Goal: Communication & Community: Answer question/provide support

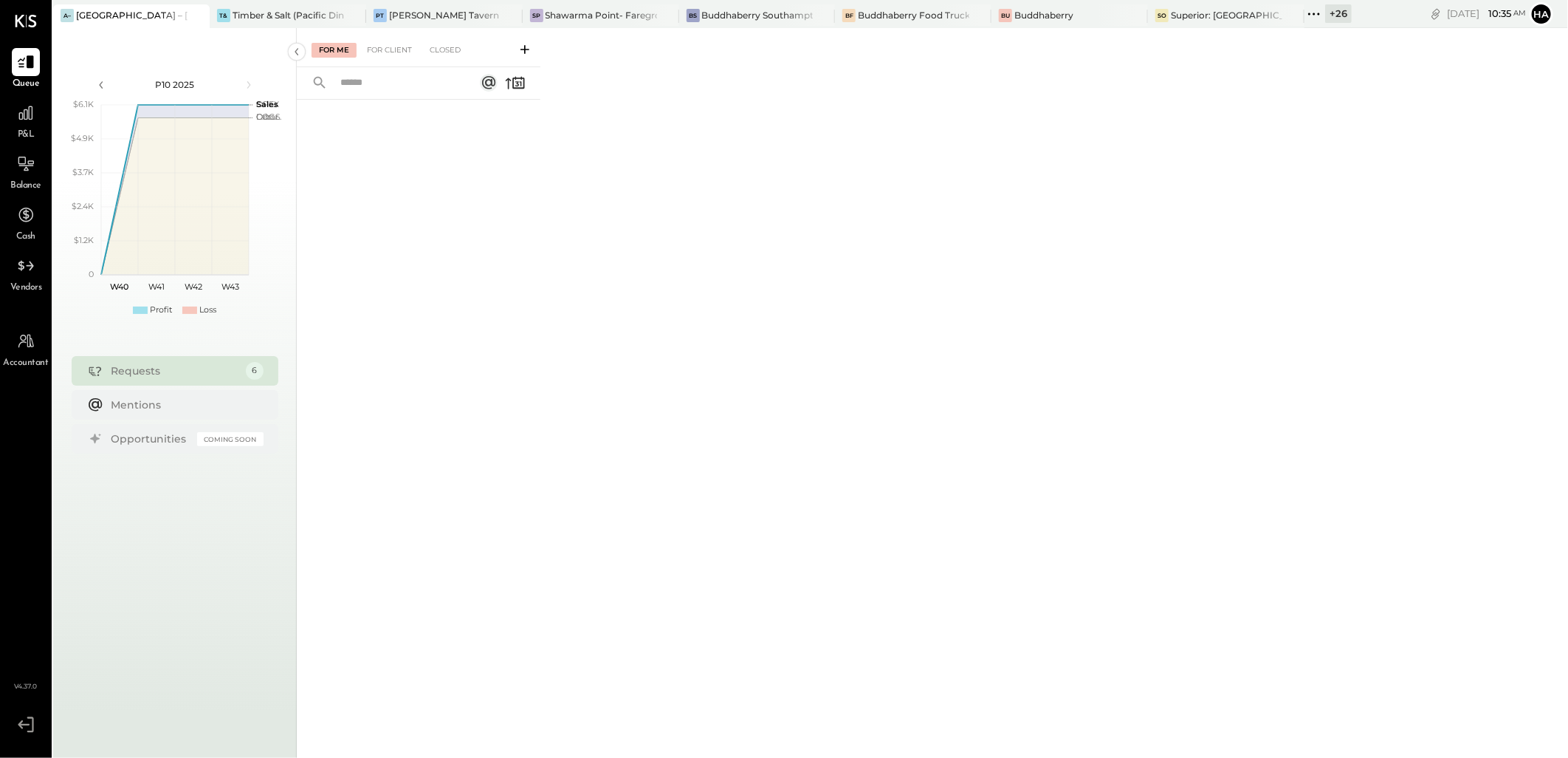
drag, startPoint x: 695, startPoint y: 315, endPoint x: 673, endPoint y: 319, distance: 22.4
click at [695, 315] on div "For Me For Client Closed" at bounding box center [932, 391] width 1271 height 726
drag, startPoint x: 946, startPoint y: 8, endPoint x: 988, endPoint y: 335, distance: 329.7
click at [1031, 358] on div "For Me For Client Closed" at bounding box center [932, 391] width 1271 height 726
click at [210, 12] on div "T& Timber & Salt (Pacific Dining CA1 LLC)" at bounding box center [277, 15] width 135 height 13
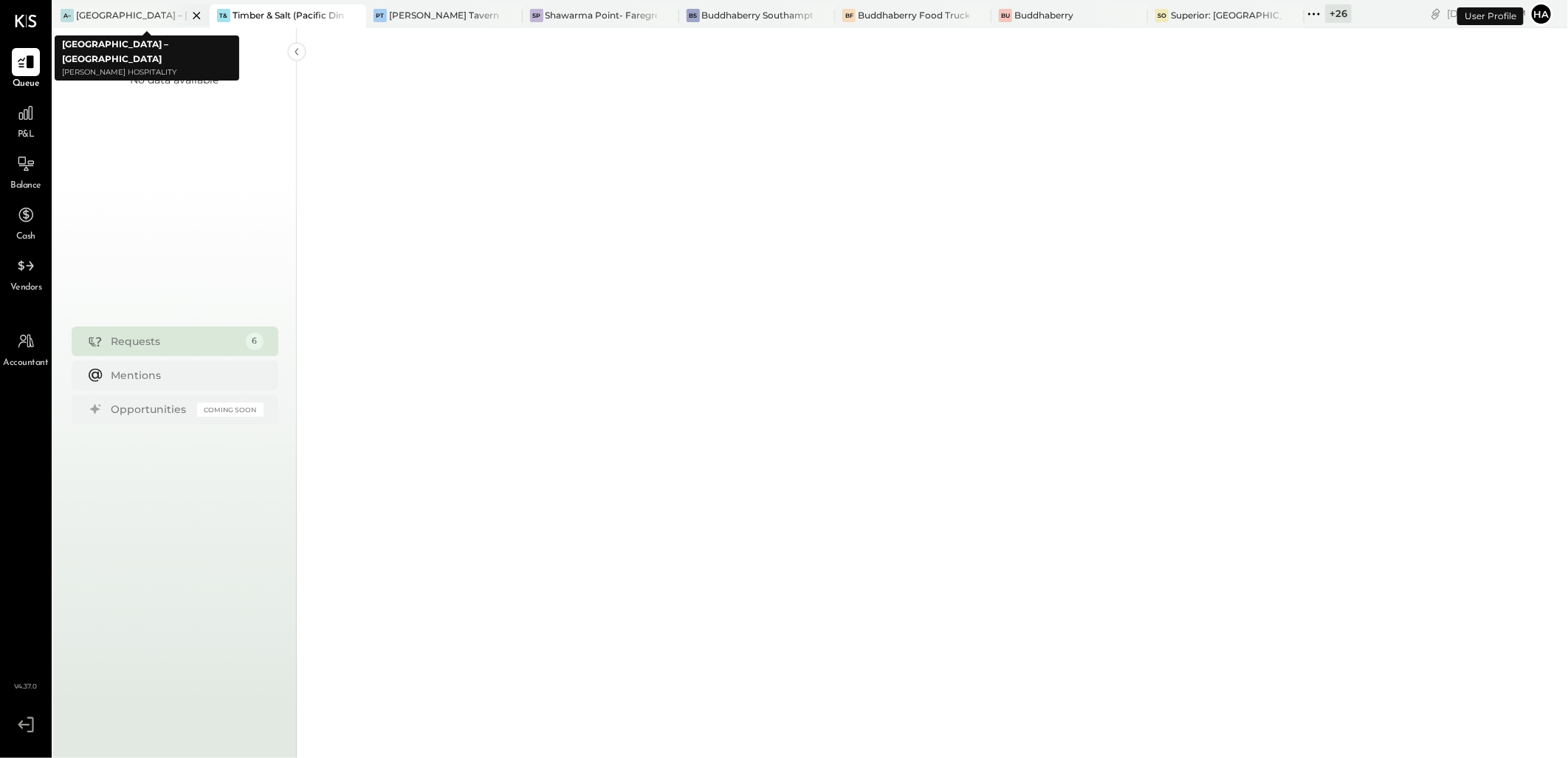
click at [198, 15] on icon at bounding box center [197, 15] width 19 height 18
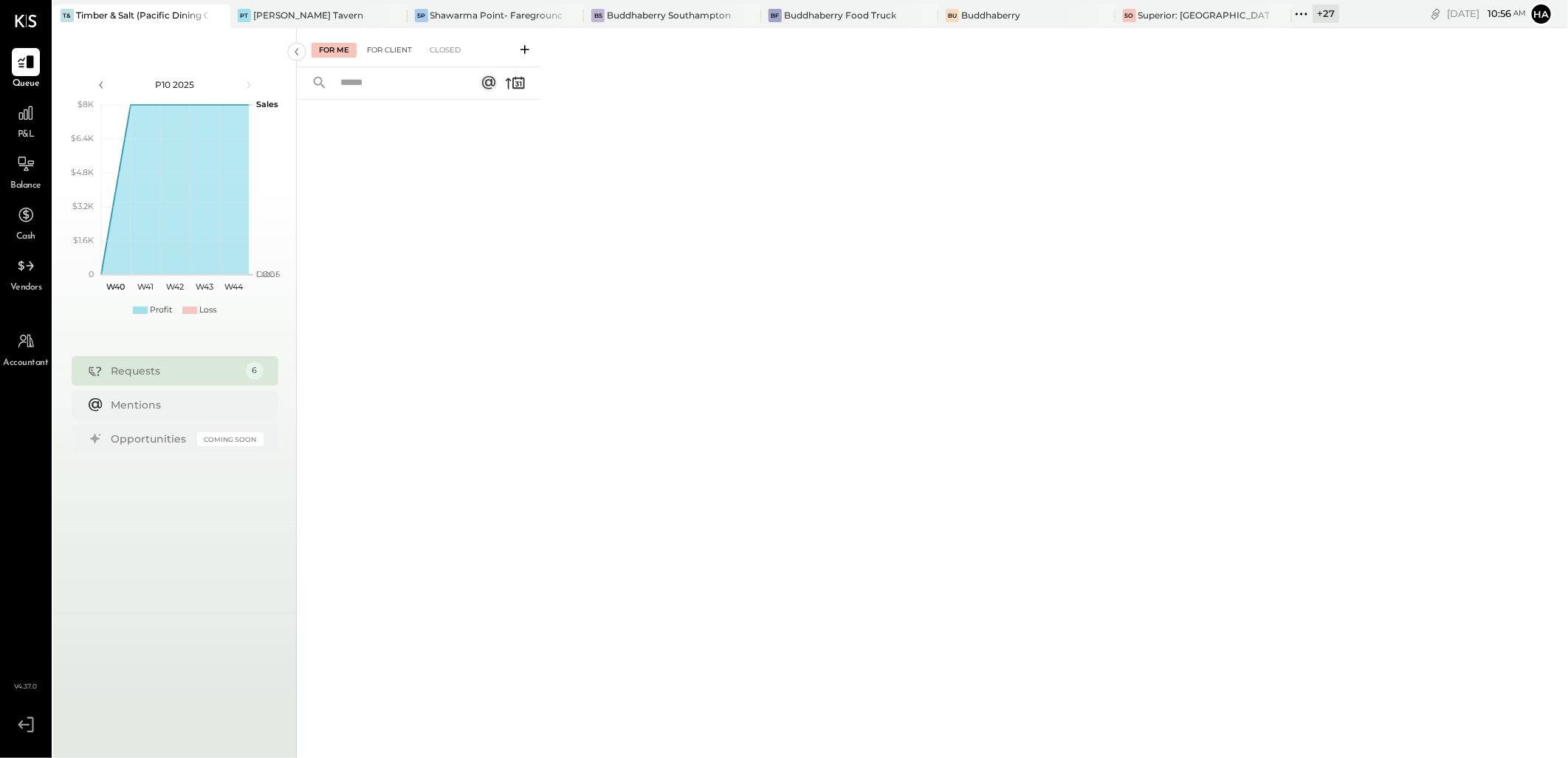
click at [385, 49] on div "For Client" at bounding box center [389, 50] width 60 height 15
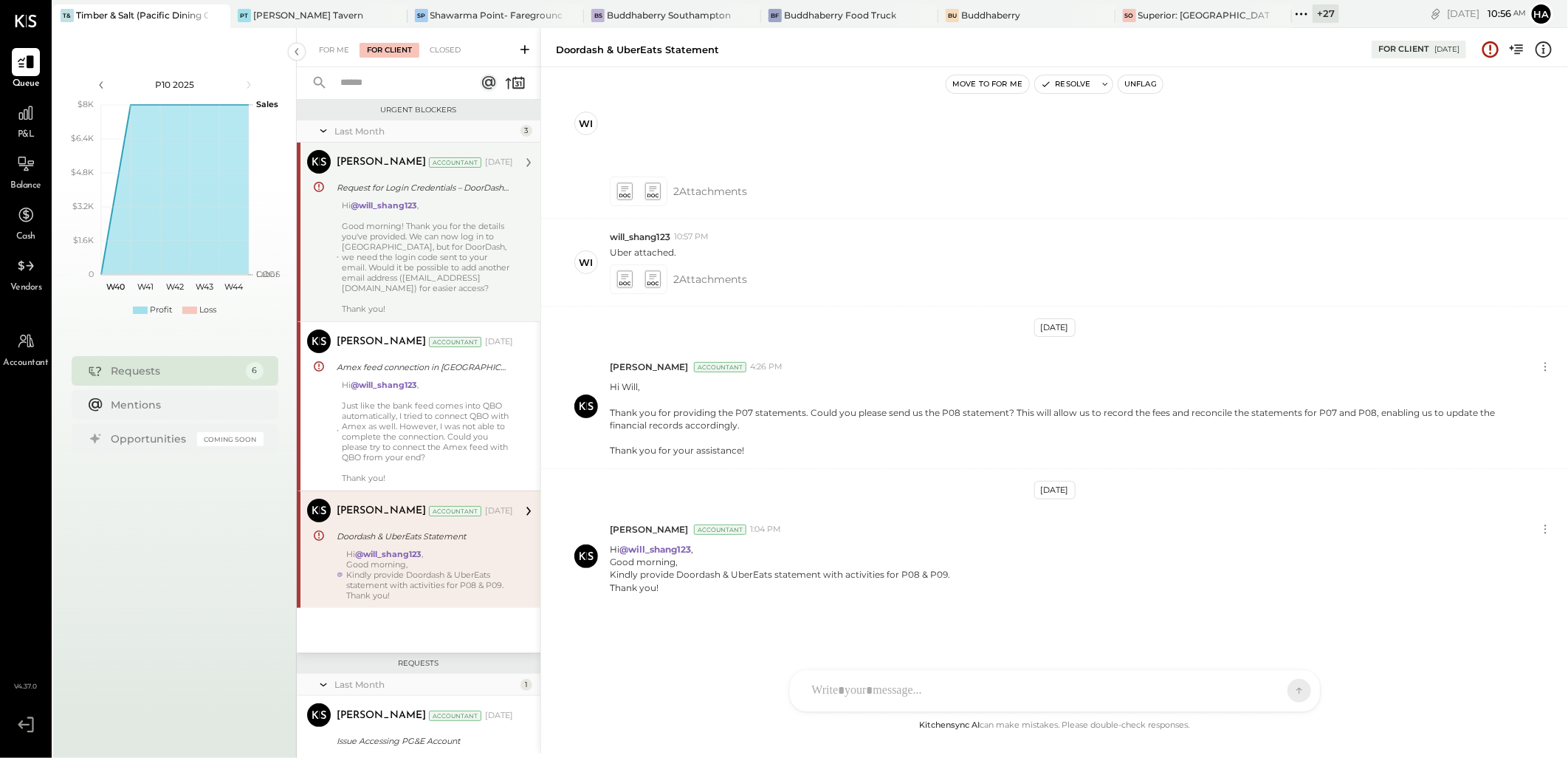
click at [409, 231] on div "Hi @will_shang123 , Good morning! Thank you for the details you've provided. We…" at bounding box center [428, 257] width 172 height 114
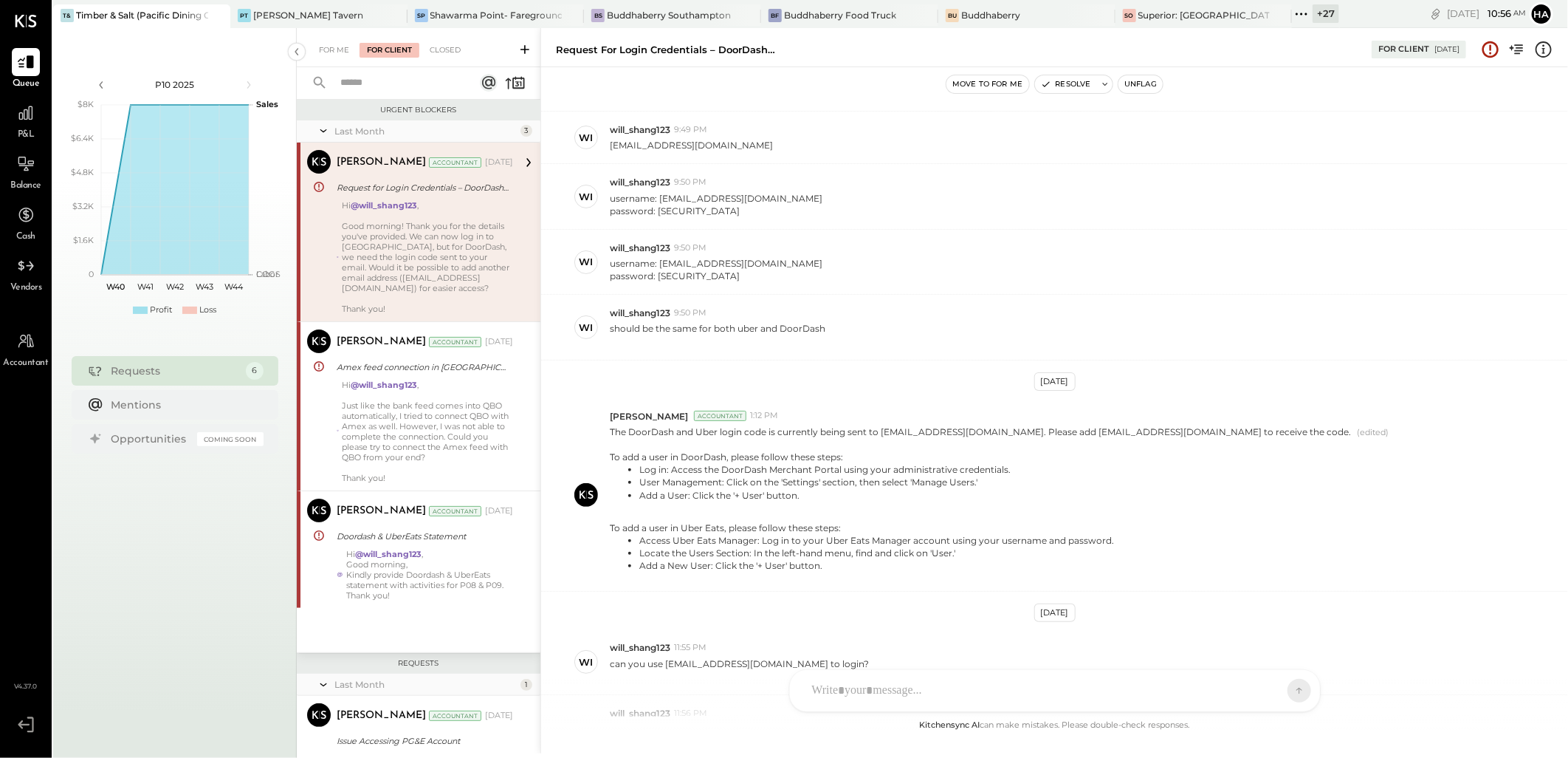
scroll to position [844, 0]
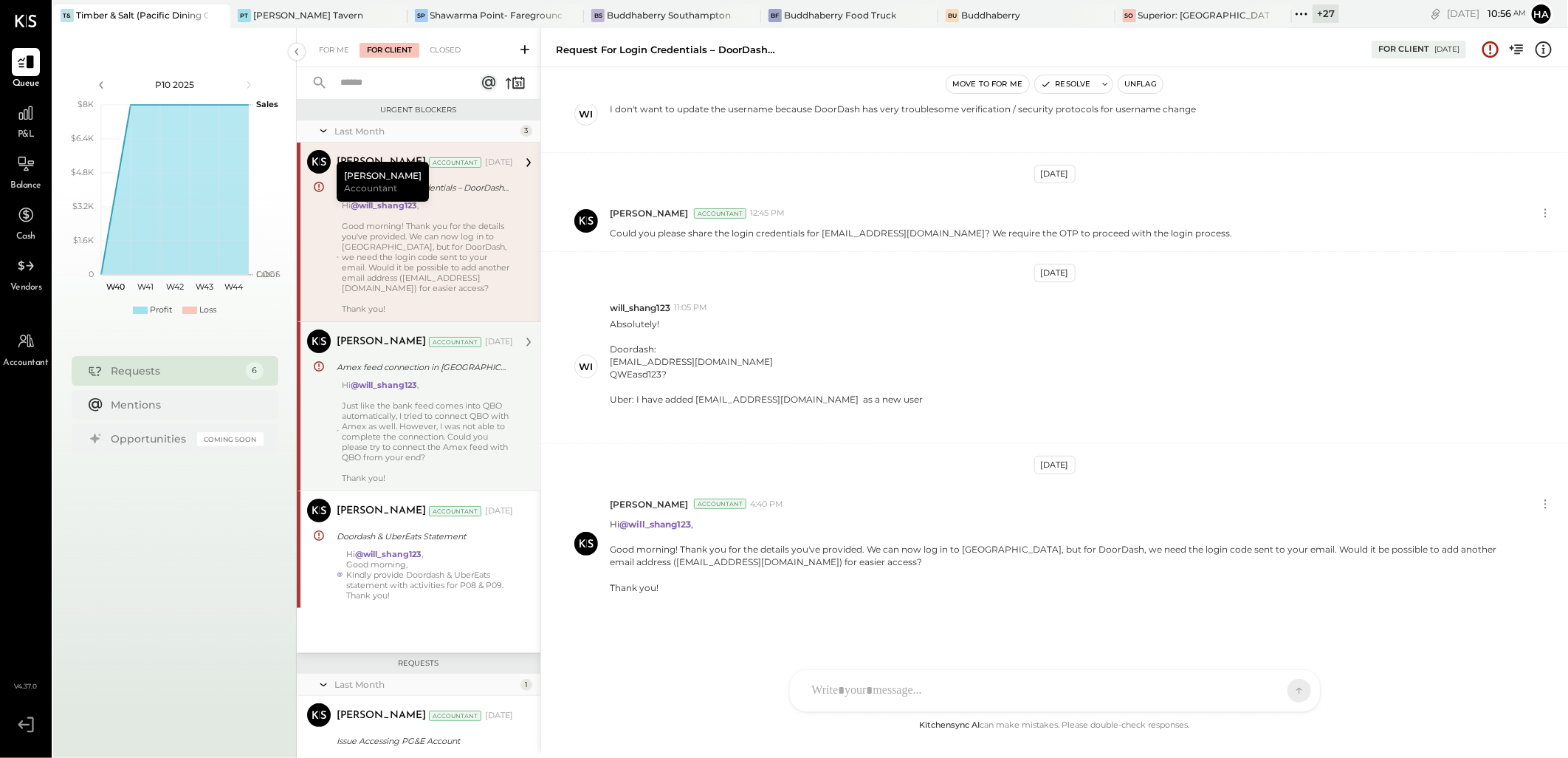
click at [359, 401] on div "Just like the bank feed comes into QBO automatically, I tried to connect QBO wi…" at bounding box center [428, 432] width 172 height 62
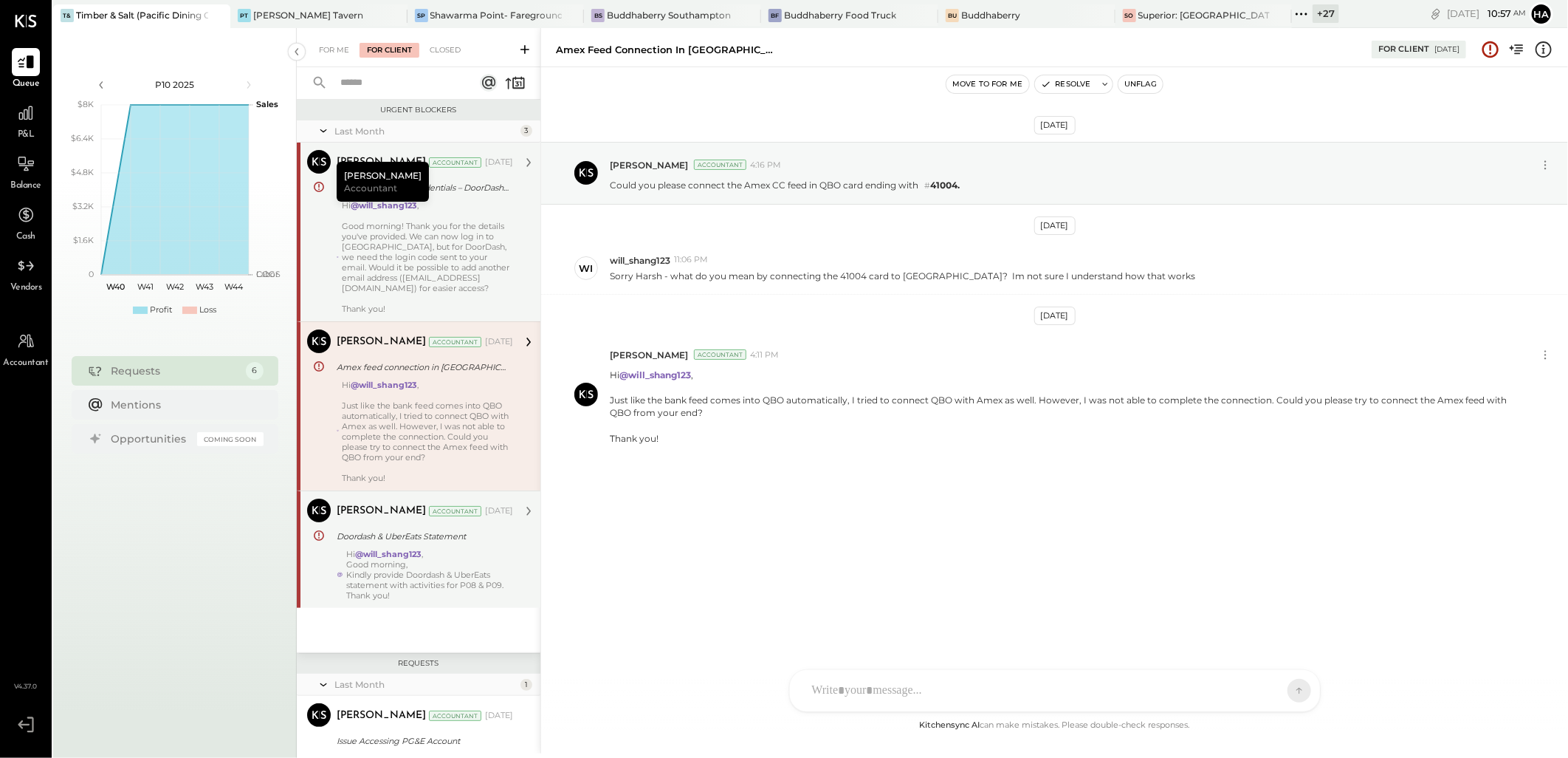
click at [443, 548] on div "Hi @will_shang123 , Good morning, Kindly provide Doordash & UberEats statement …" at bounding box center [430, 574] width 167 height 52
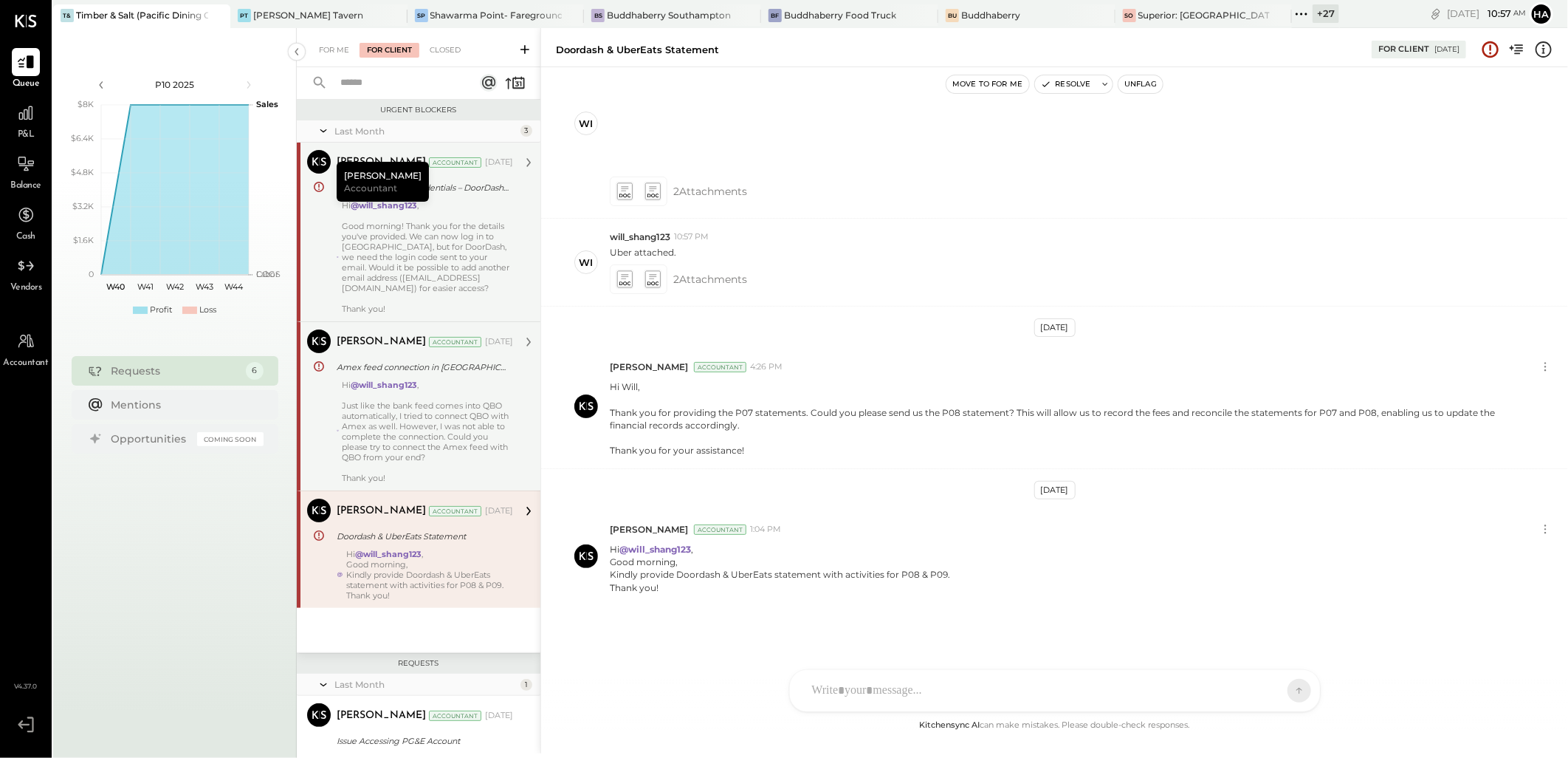
click at [1140, 84] on button "Unflag" at bounding box center [1140, 84] width 44 height 18
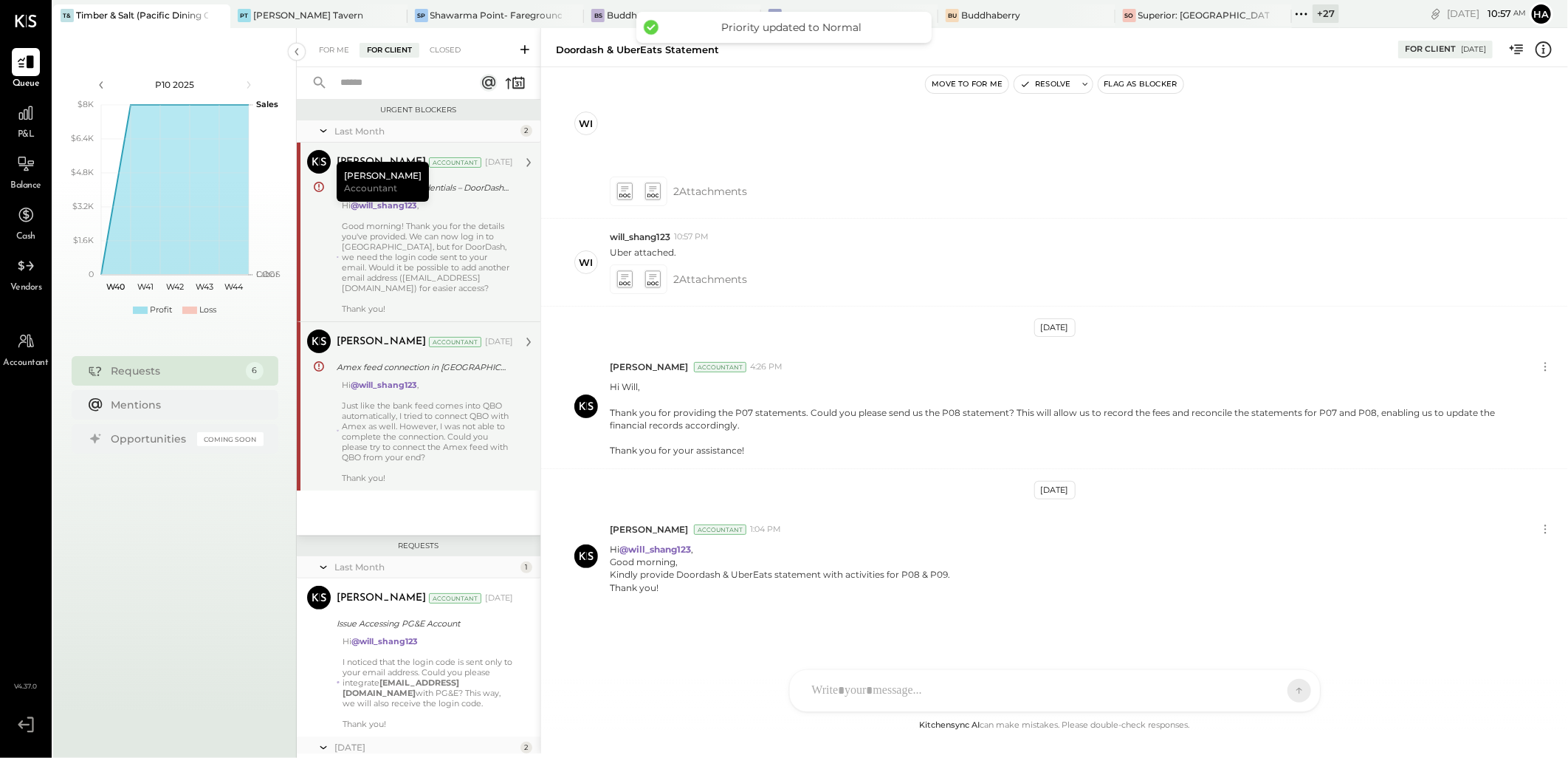
scroll to position [122, 0]
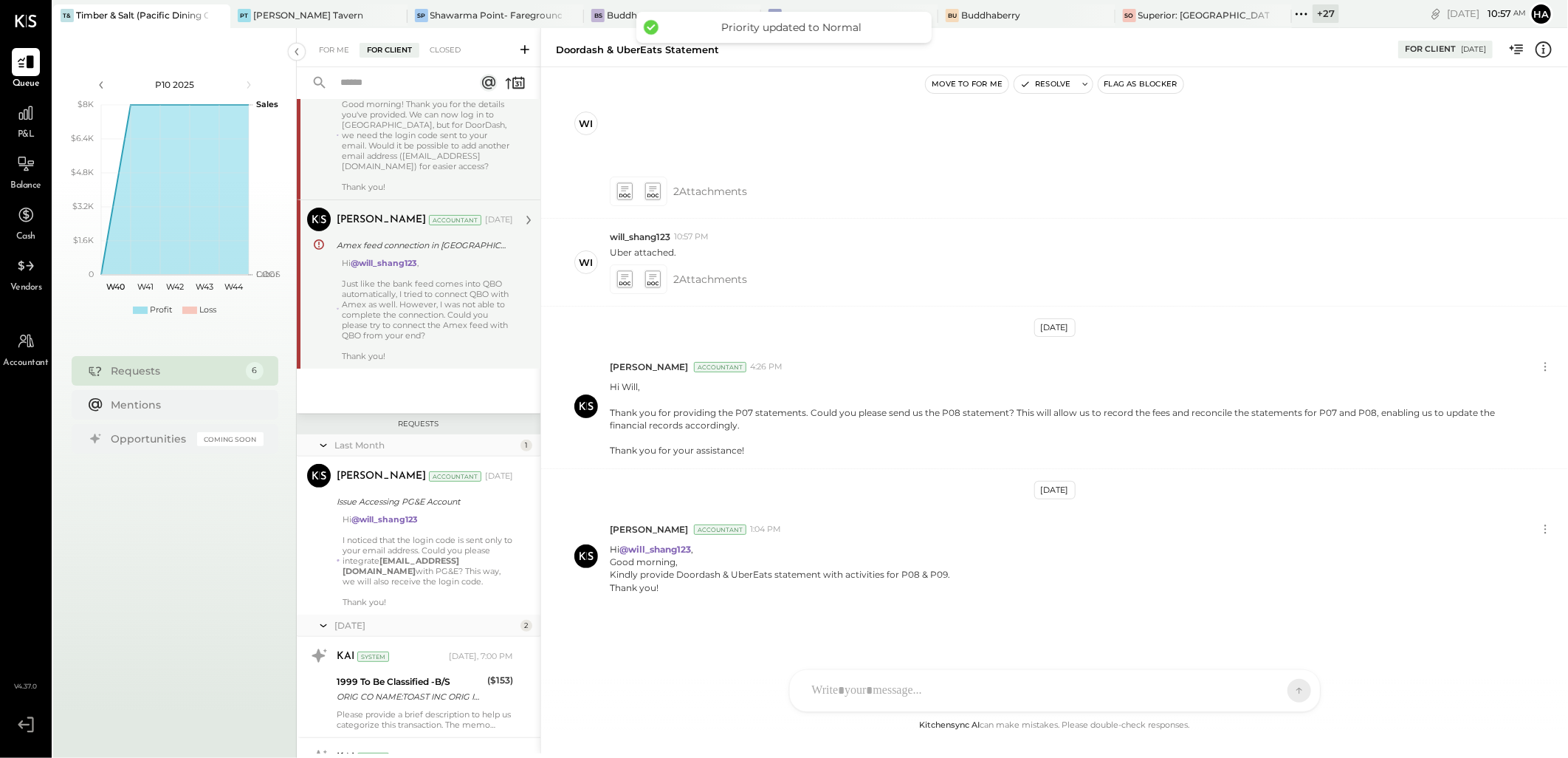
click at [1150, 85] on button "Flag as Blocker" at bounding box center [1141, 84] width 85 height 18
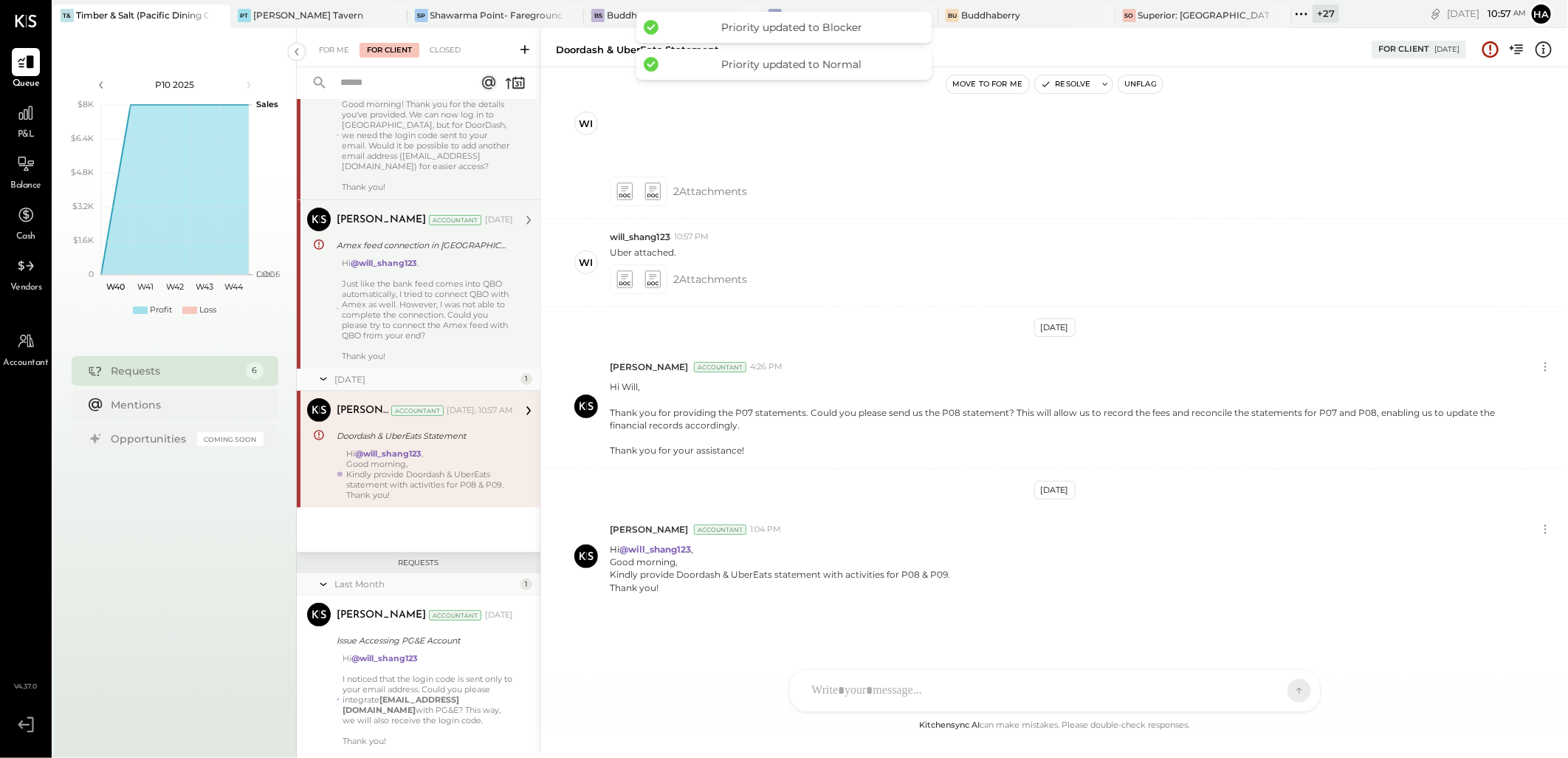
scroll to position [144, 0]
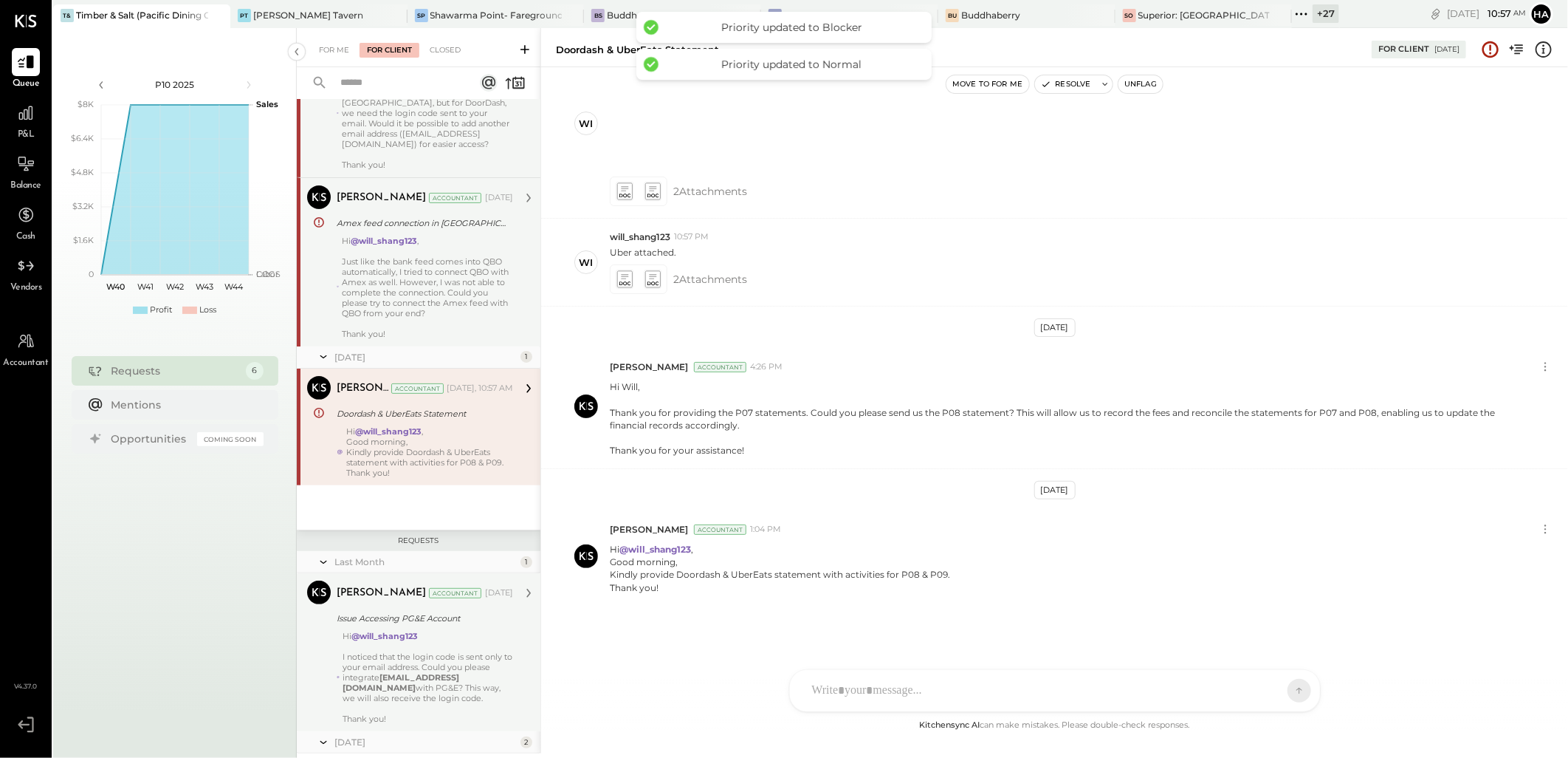
click at [428, 678] on strong "[EMAIL_ADDRESS][DOMAIN_NAME]" at bounding box center [401, 682] width 117 height 21
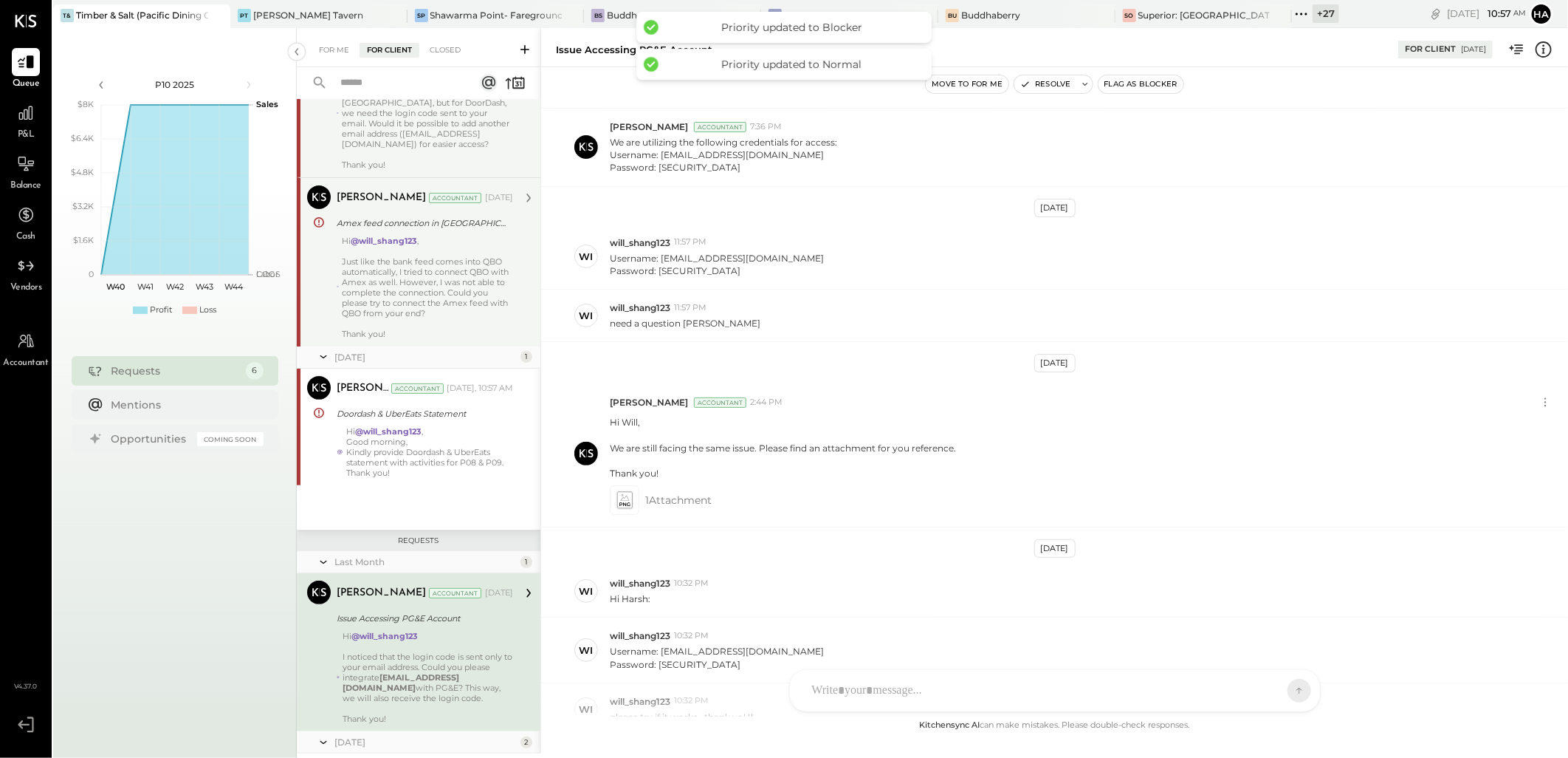
scroll to position [504, 0]
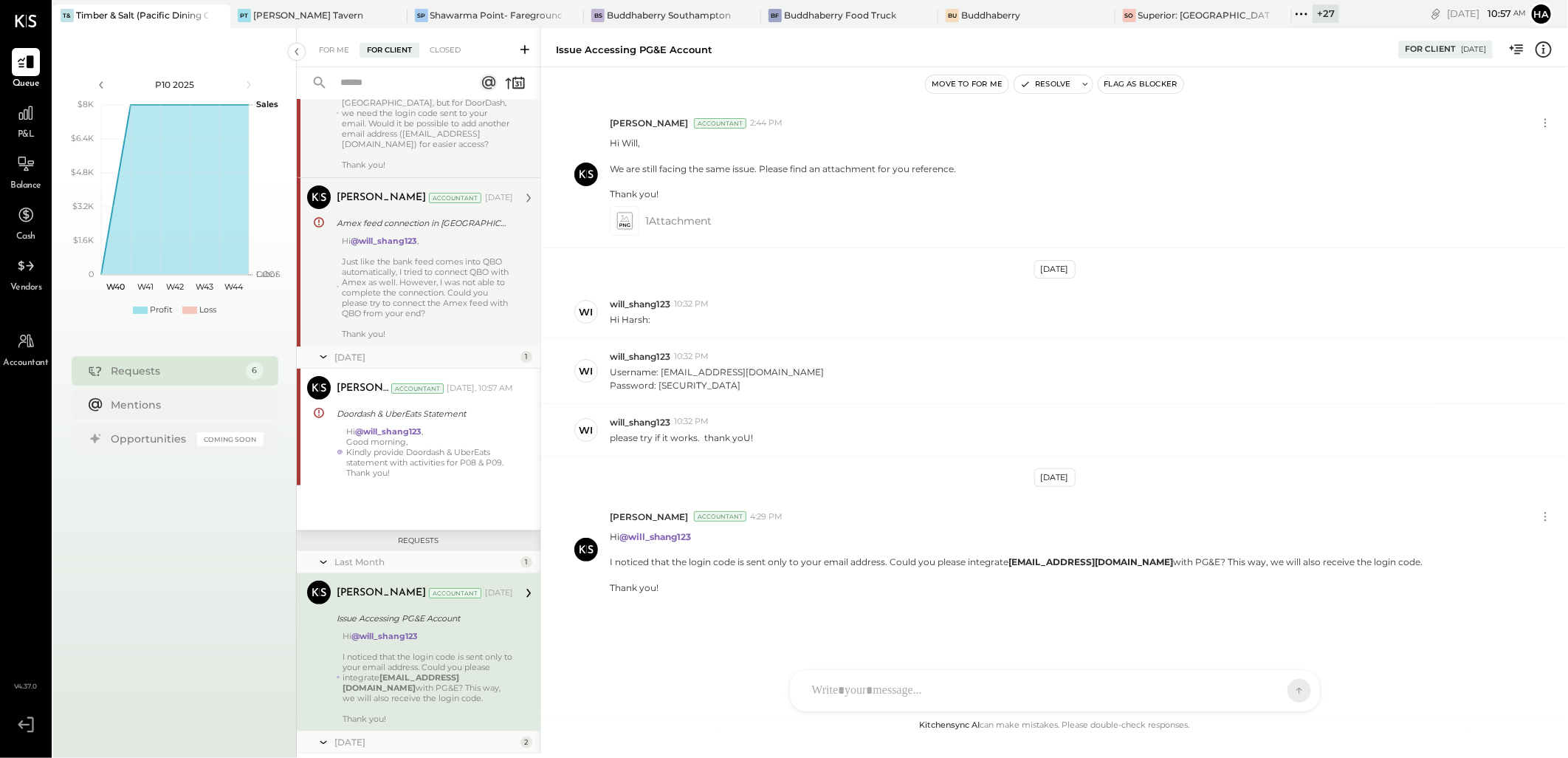
click at [1139, 84] on button "Flag as Blocker" at bounding box center [1141, 84] width 85 height 18
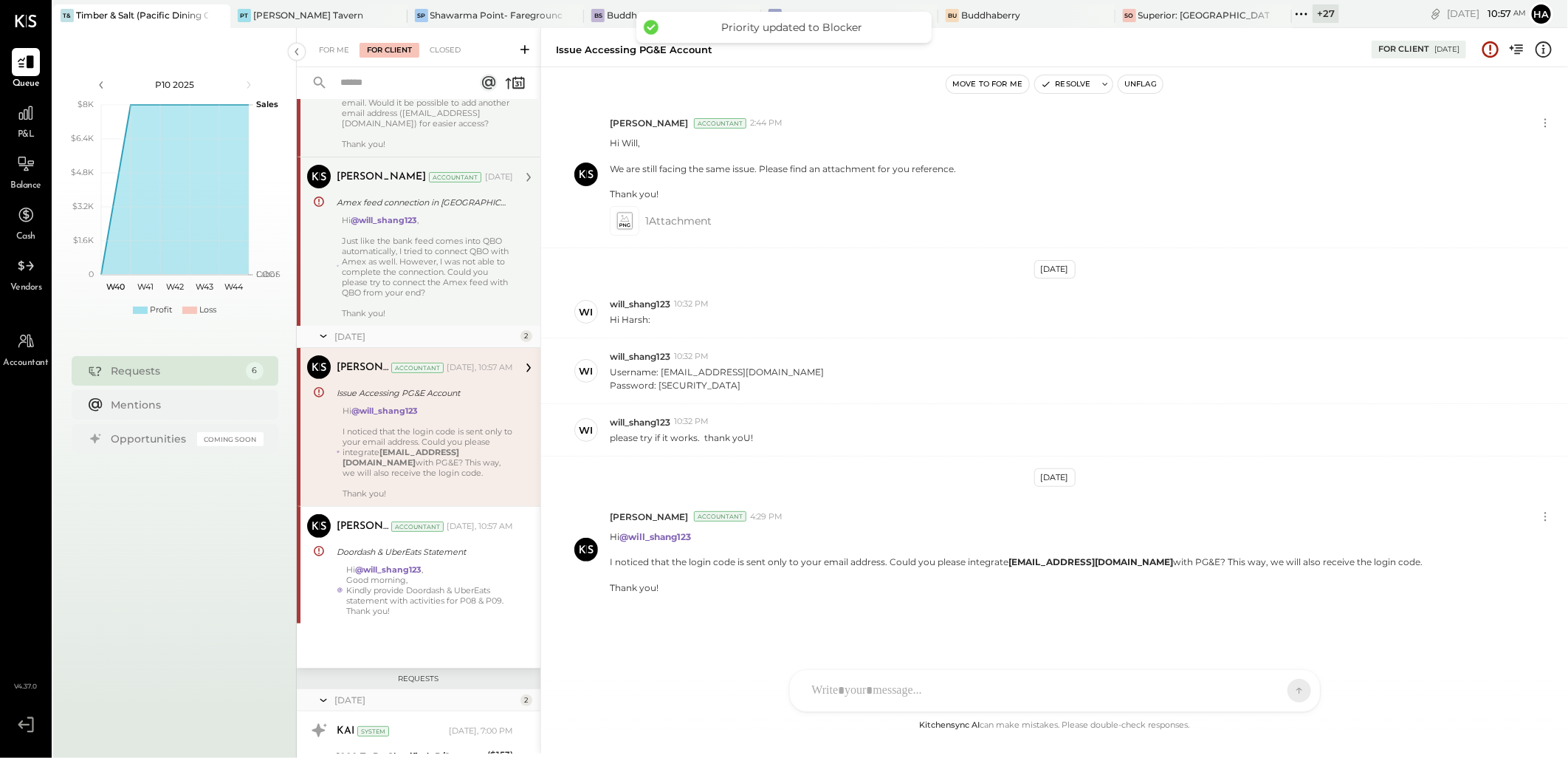
scroll to position [368, 0]
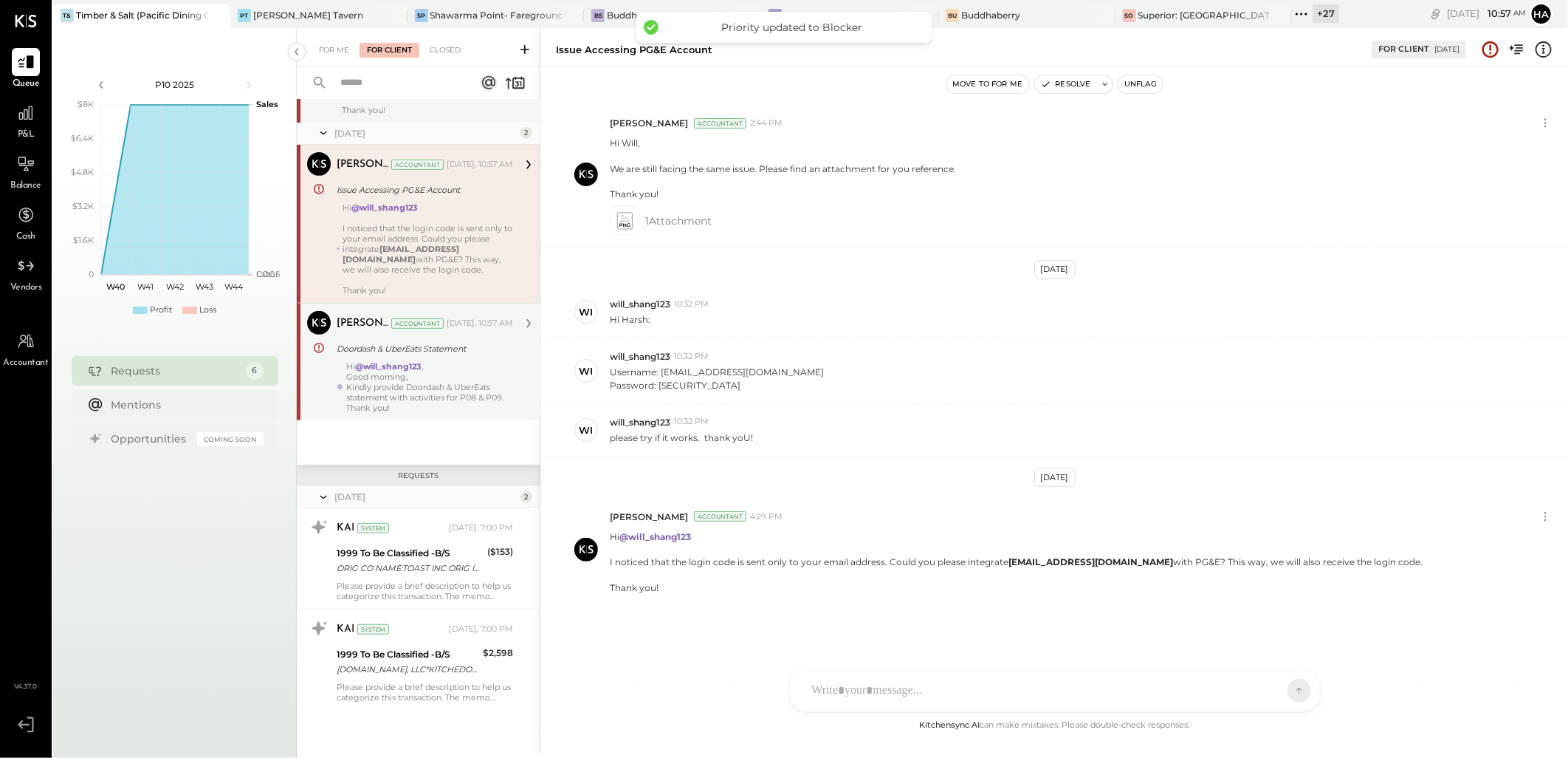
click at [424, 375] on div "Good morning," at bounding box center [430, 376] width 167 height 10
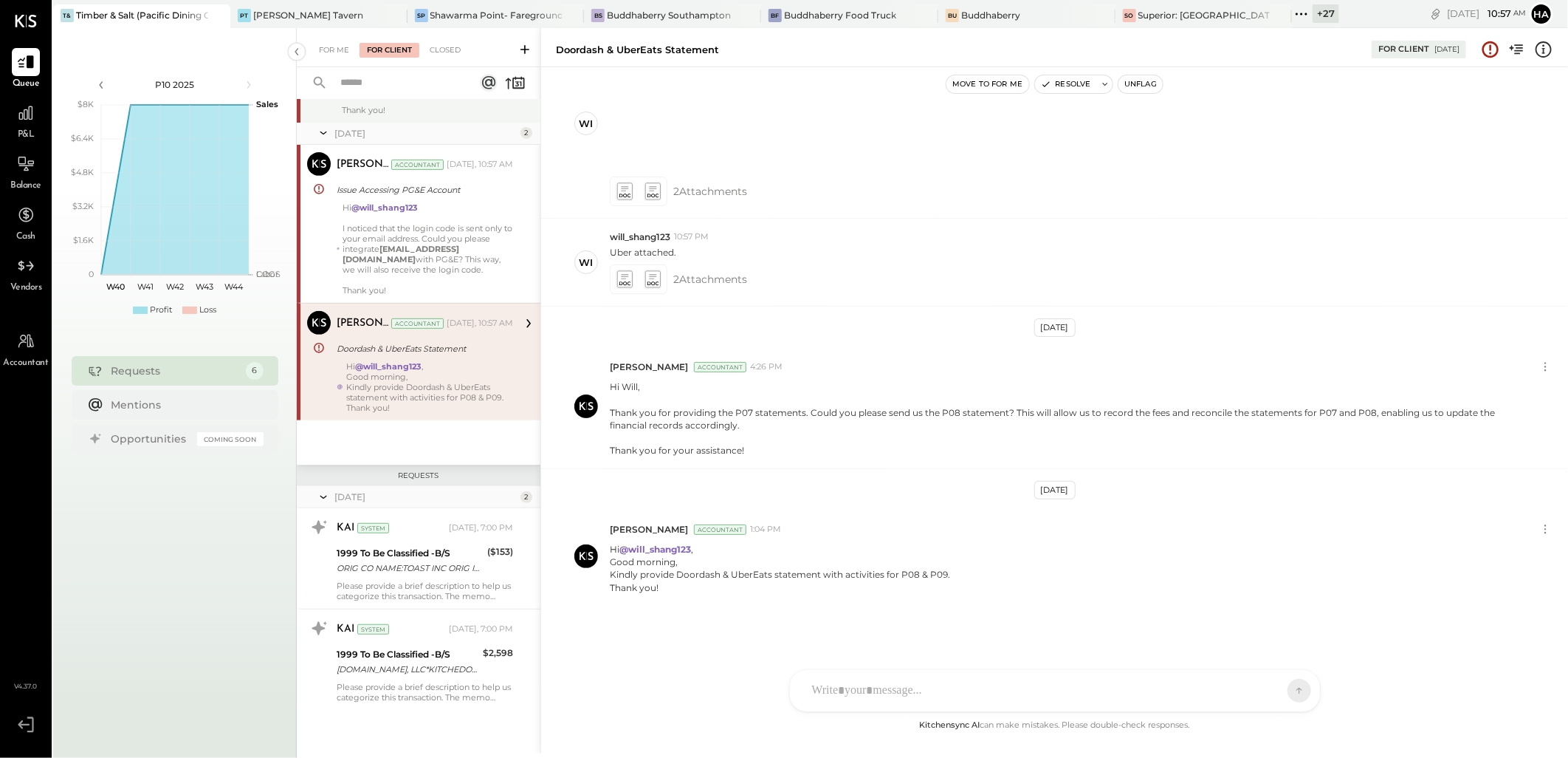
click at [480, 232] on div "Hi @will_shang123 I noticed that the login code is sent only to your email addr…" at bounding box center [428, 249] width 171 height 93
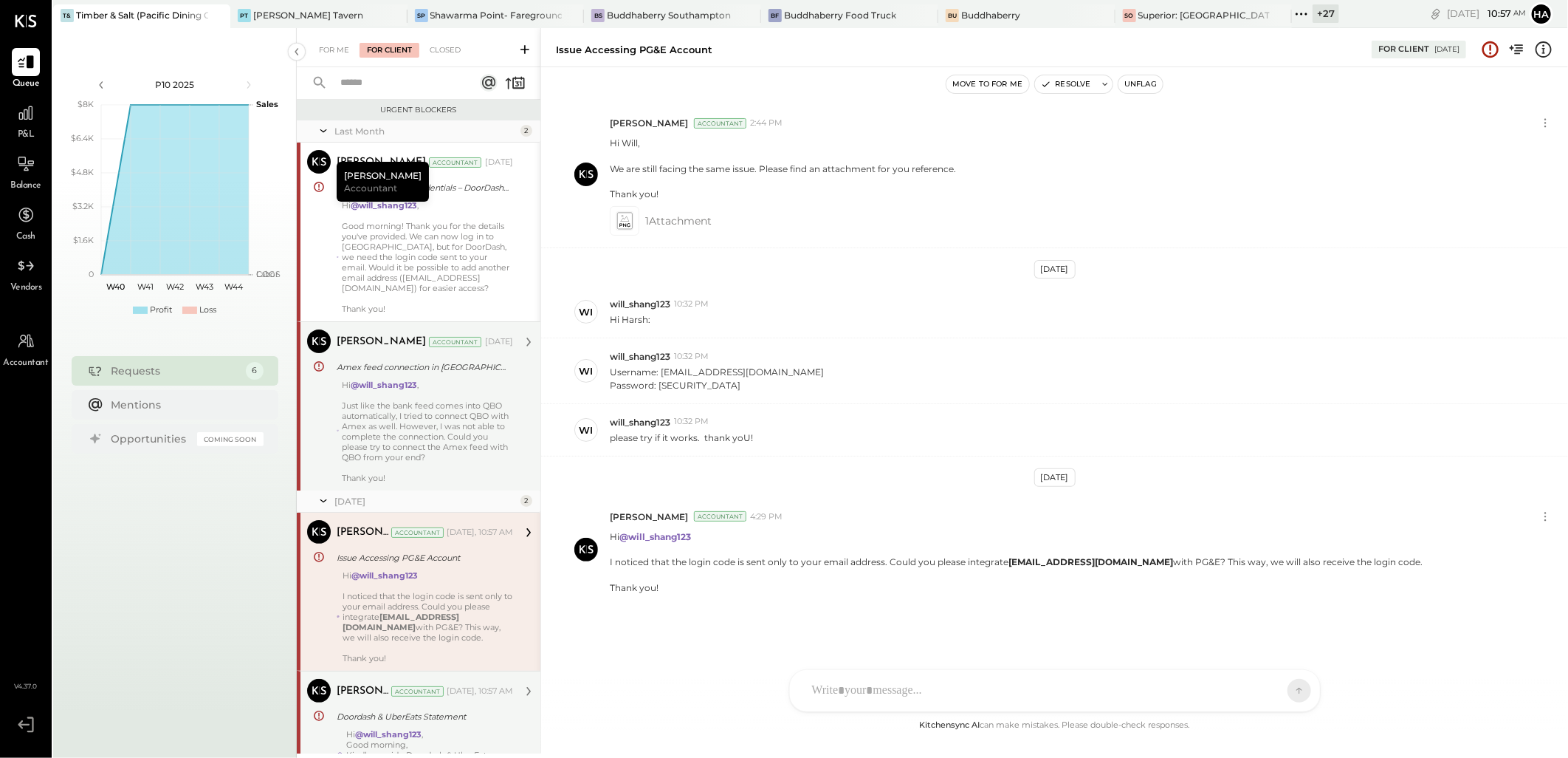
click at [429, 409] on div "Just like the bank feed comes into QBO automatically, I tried to connect QBO wi…" at bounding box center [428, 432] width 172 height 62
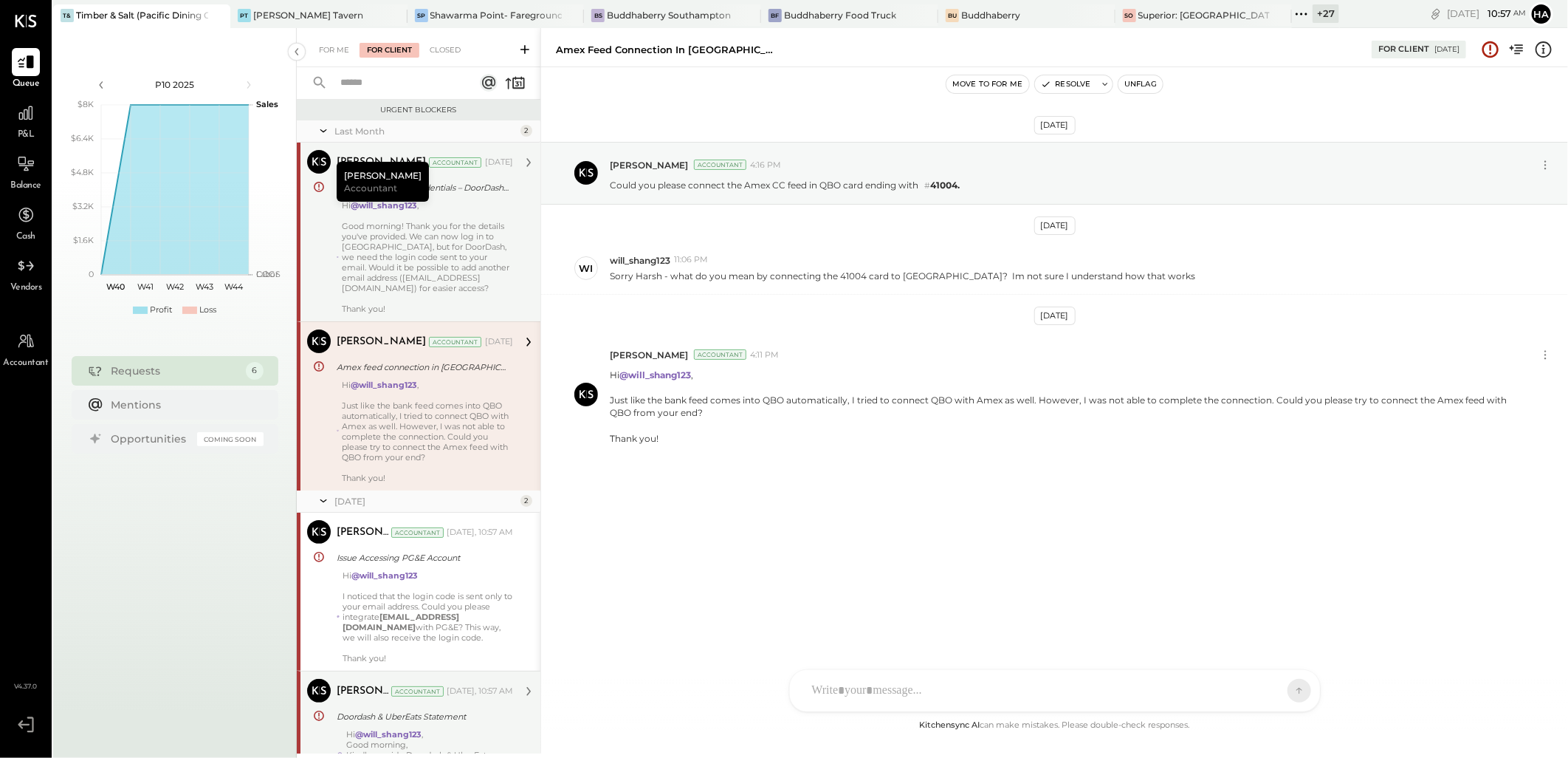
click at [388, 235] on div "Hi @will_shang123 , Good morning! Thank you for the details you've provided. We…" at bounding box center [428, 257] width 172 height 114
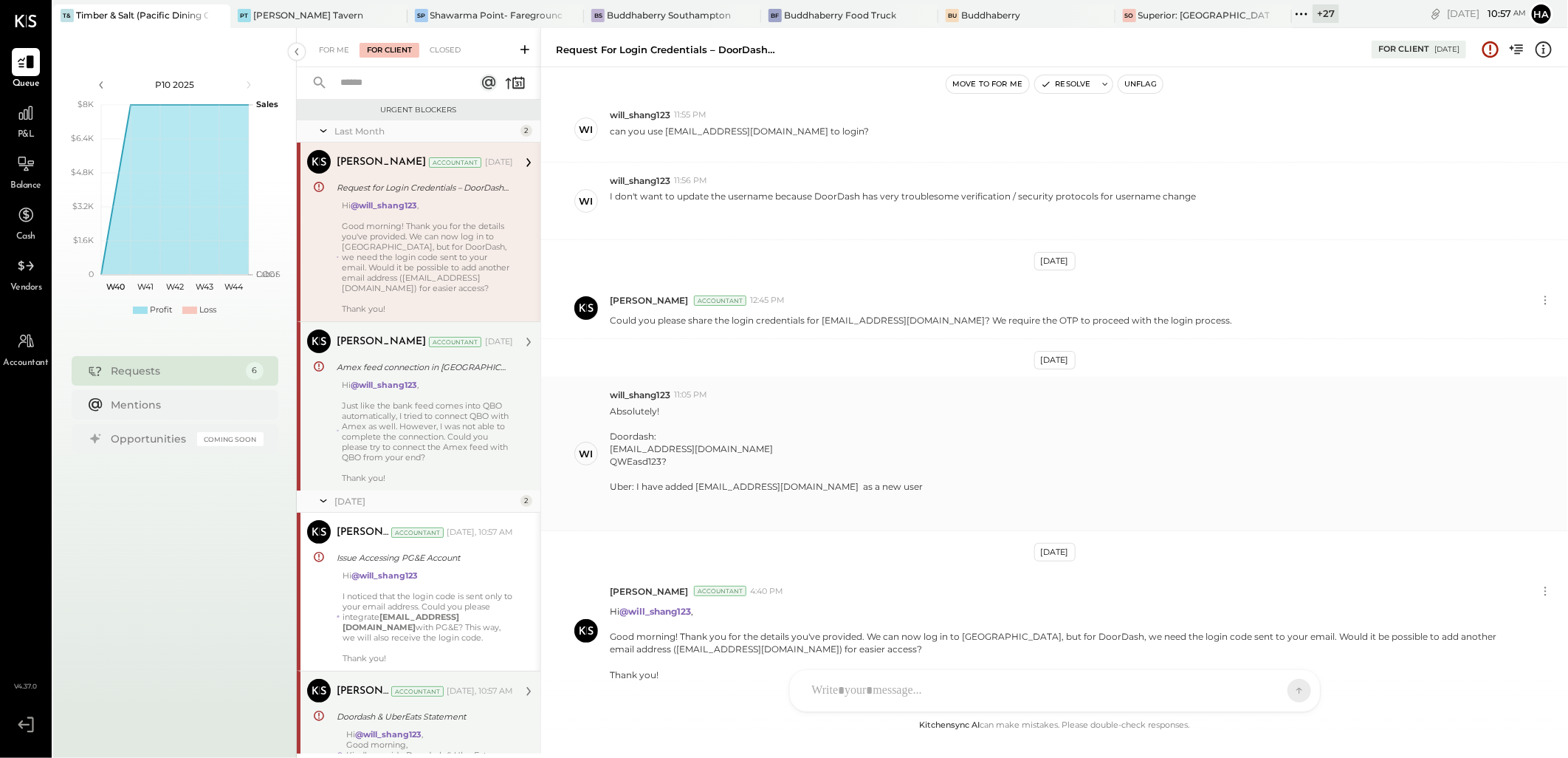
scroll to position [762, 0]
